Goal: Task Accomplishment & Management: Use online tool/utility

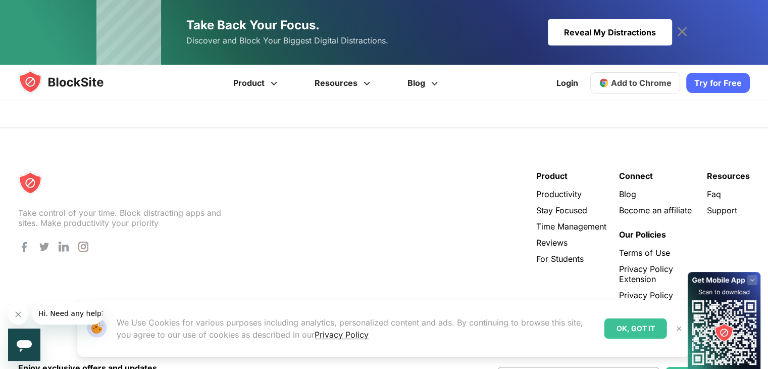
scroll to position [2042, 0]
click at [655, 331] on div "OK, GOT IT" at bounding box center [636, 328] width 63 height 20
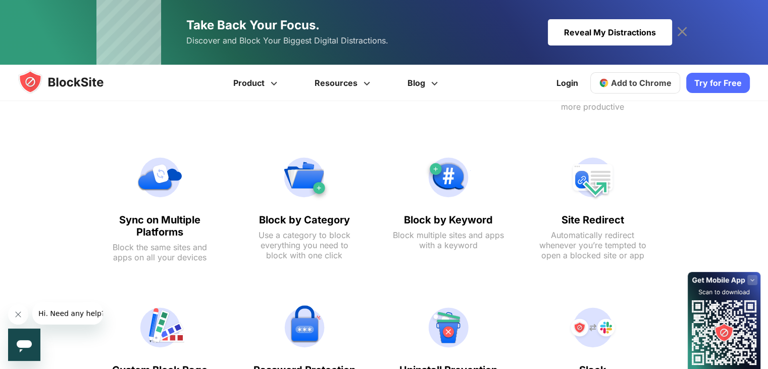
scroll to position [539, 0]
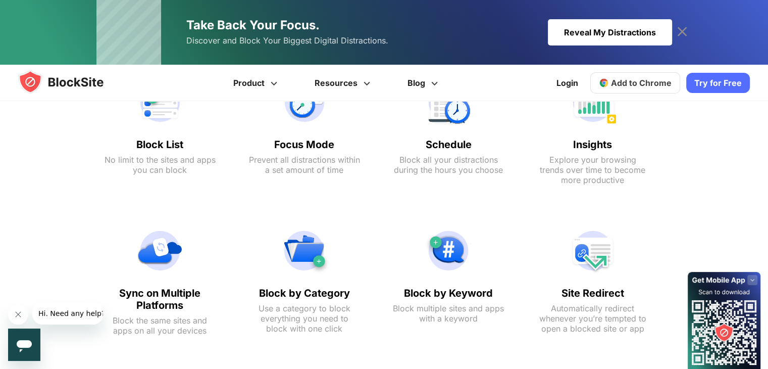
click at [718, 82] on link "Try for Free" at bounding box center [719, 83] width 64 height 20
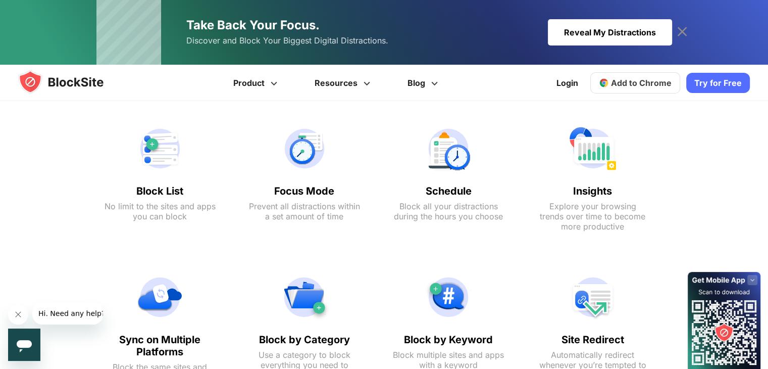
click at [307, 136] on img at bounding box center [304, 148] width 111 height 48
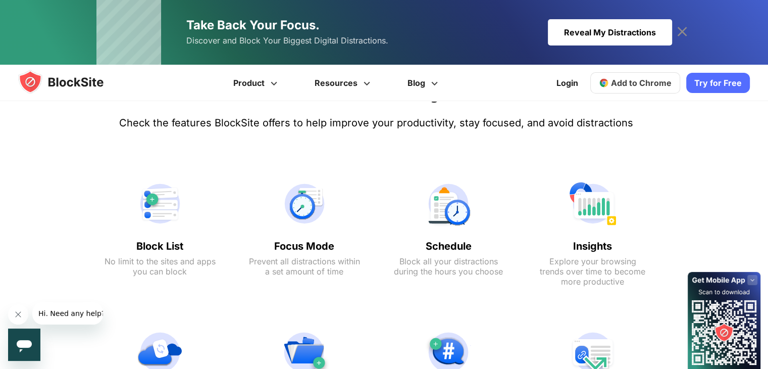
scroll to position [405, 0]
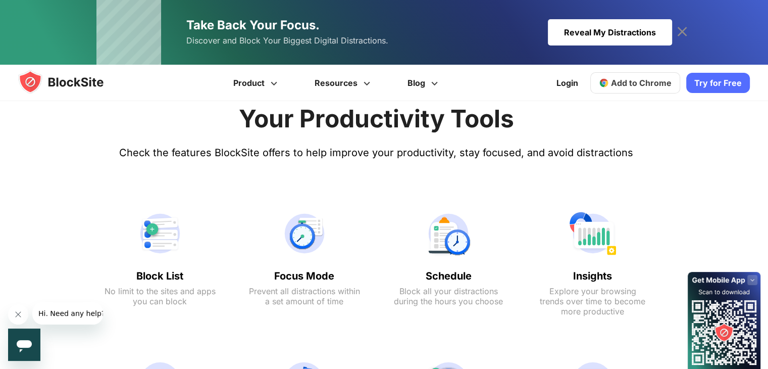
click at [298, 260] on div "Focus Mode Prevent all distractions within a set amount of time" at bounding box center [304, 262] width 131 height 135
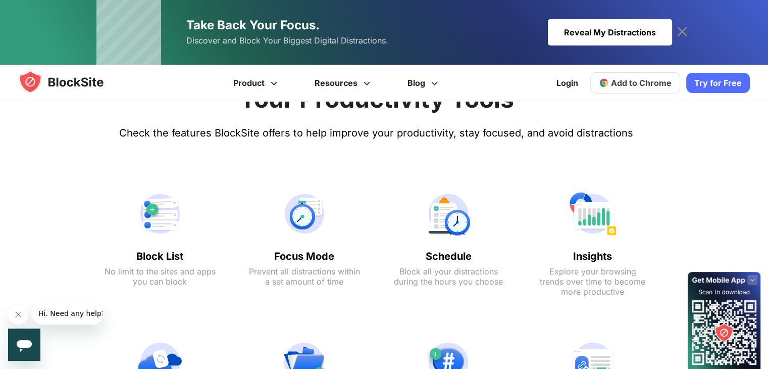
scroll to position [424, 0]
click at [716, 85] on link "Try for Free" at bounding box center [719, 83] width 64 height 20
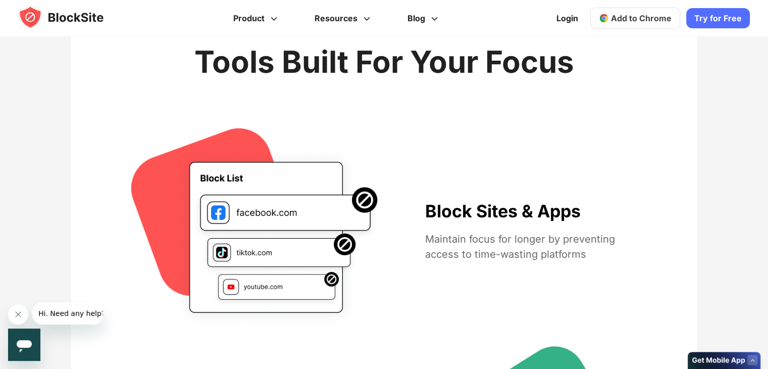
scroll to position [414, 0]
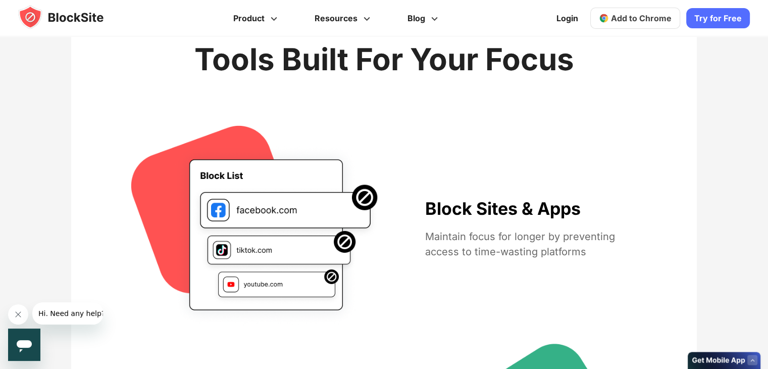
click at [647, 17] on span "Add to Chrome" at bounding box center [641, 18] width 61 height 10
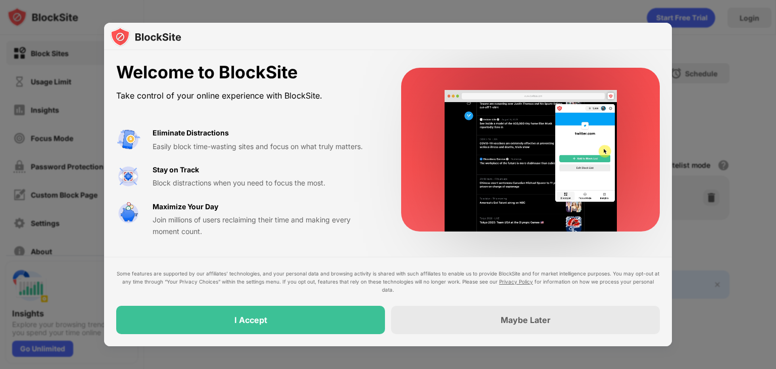
click at [535, 38] on div at bounding box center [388, 36] width 568 height 27
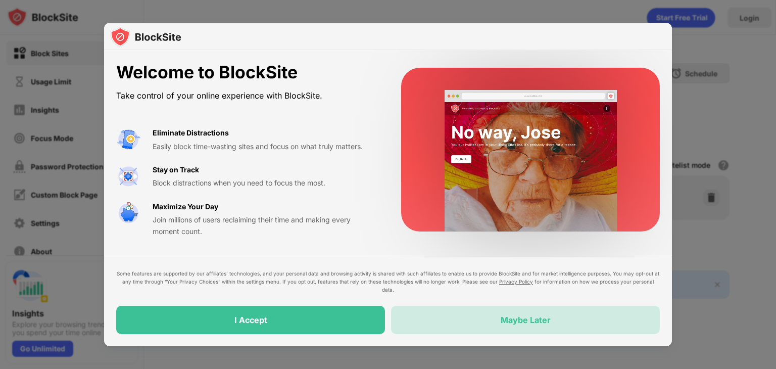
click at [475, 327] on div "Maybe Later" at bounding box center [525, 320] width 269 height 28
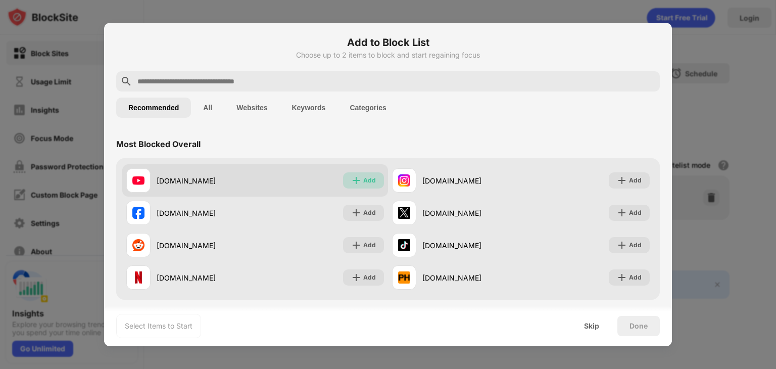
click at [358, 178] on img at bounding box center [356, 180] width 10 height 10
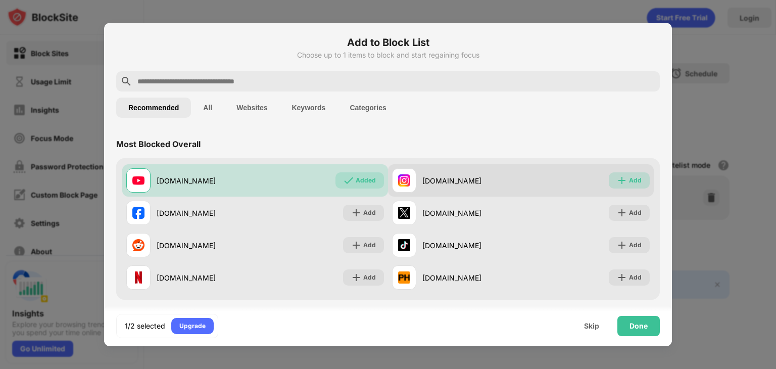
click at [617, 176] on img at bounding box center [622, 180] width 10 height 10
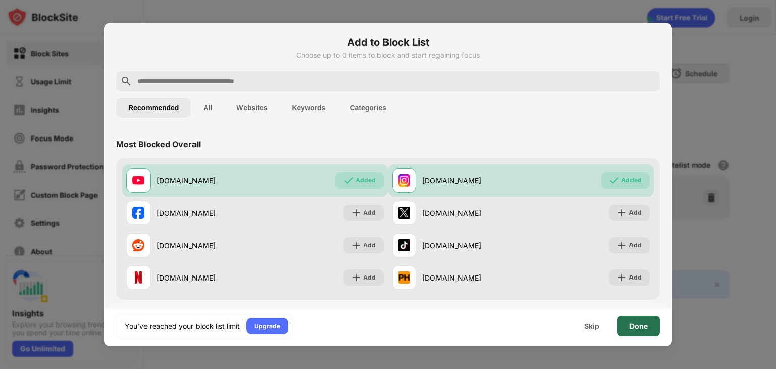
click at [643, 327] on div "Done" at bounding box center [638, 326] width 18 height 8
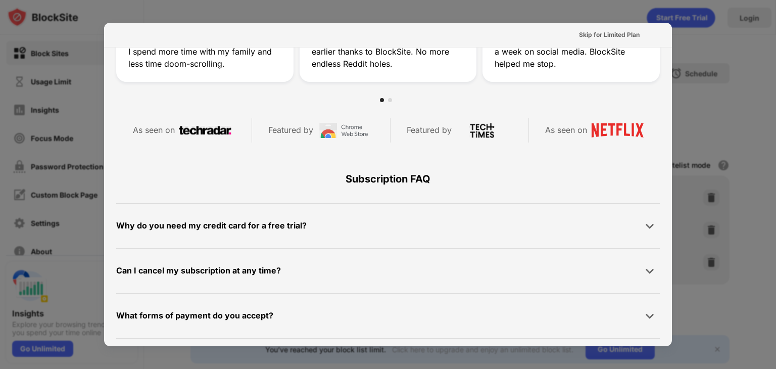
scroll to position [493, 0]
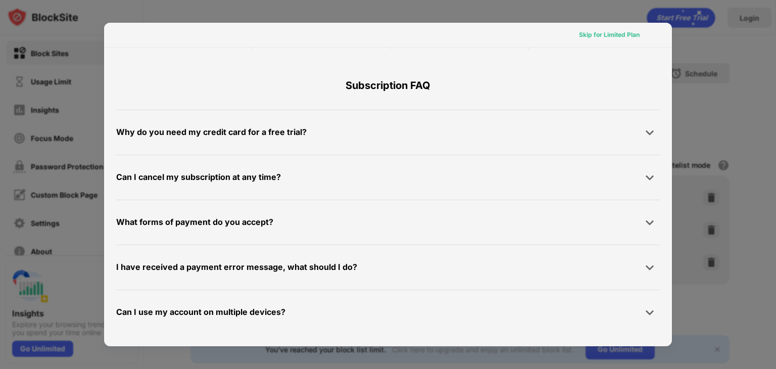
click at [601, 34] on div "Skip for Limited Plan" at bounding box center [609, 35] width 61 height 10
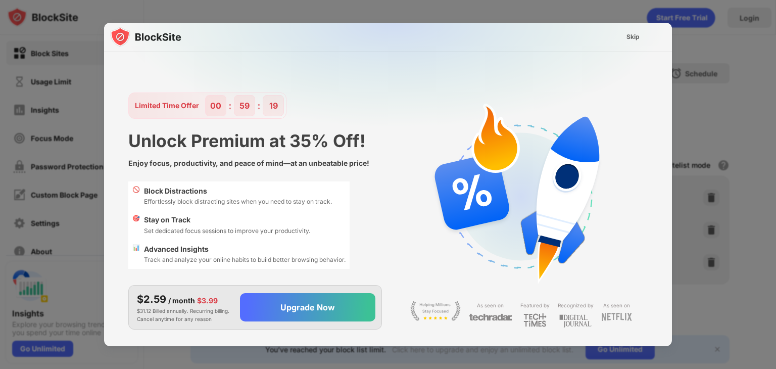
scroll to position [0, 0]
click at [635, 31] on div "Skip" at bounding box center [632, 37] width 29 height 16
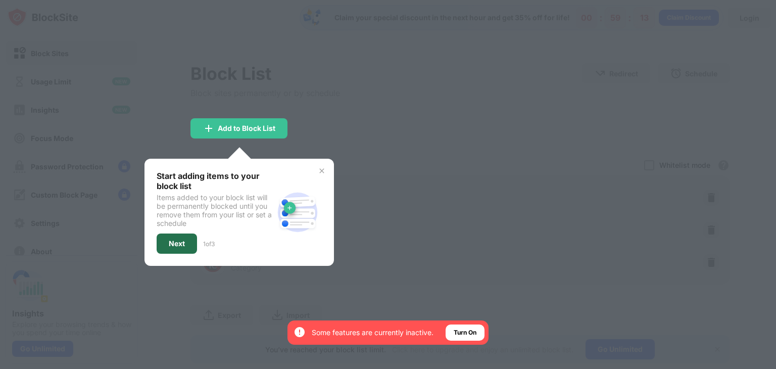
click at [176, 246] on div "Next" at bounding box center [177, 243] width 40 height 20
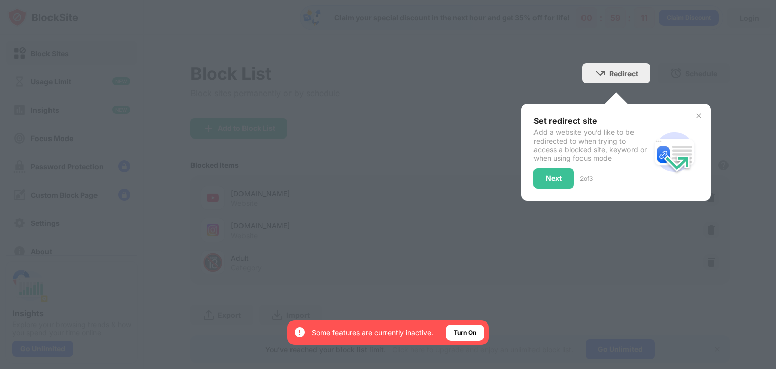
click at [378, 174] on div at bounding box center [388, 184] width 776 height 369
click at [546, 178] on div "Next" at bounding box center [554, 178] width 16 height 8
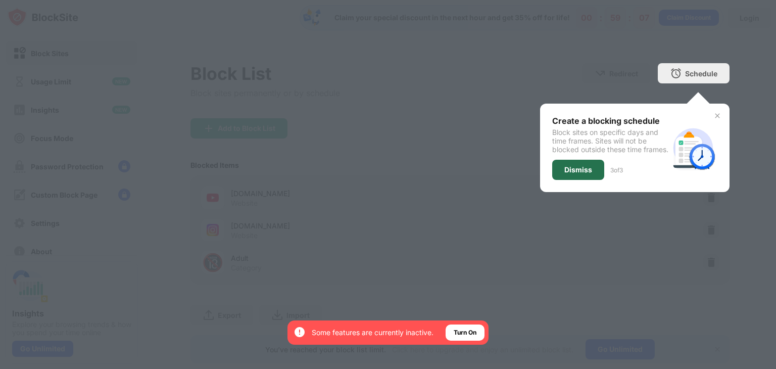
click at [556, 177] on div "Dismiss" at bounding box center [578, 170] width 52 height 20
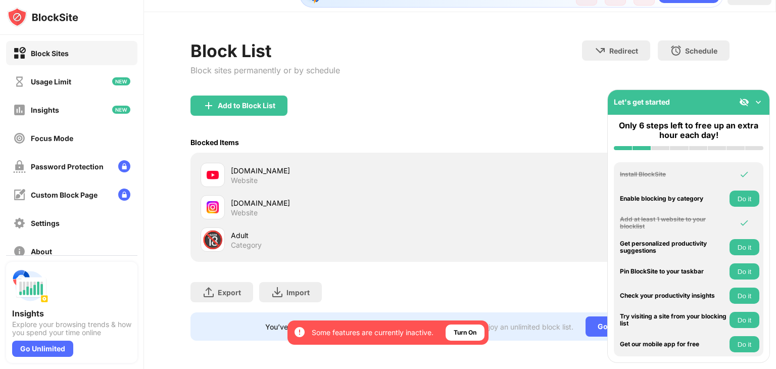
scroll to position [0, 2]
